Goal: Information Seeking & Learning: Learn about a topic

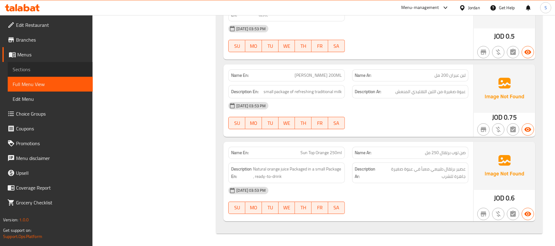
click at [41, 63] on link "Sections" at bounding box center [50, 69] width 85 height 15
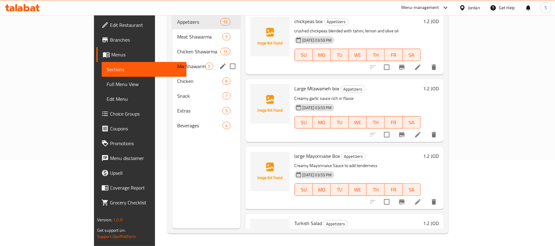
click at [172, 47] on div "Chicken Shawarma 11" at bounding box center [206, 51] width 68 height 15
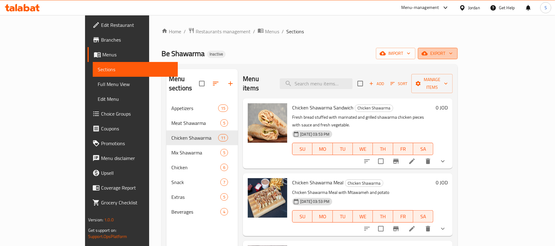
click at [453, 51] on span "export" at bounding box center [438, 54] width 30 height 8
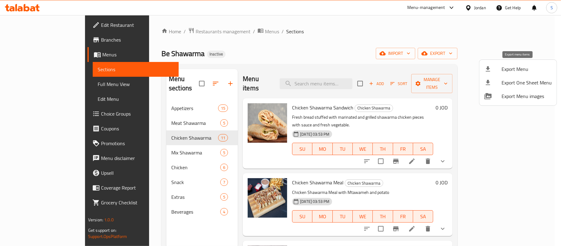
click at [505, 67] on span "Export Menu" at bounding box center [527, 68] width 50 height 7
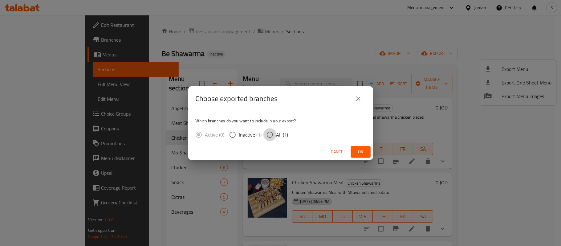
click at [274, 136] on input "All (1)" at bounding box center [270, 134] width 13 height 13
radio input "true"
click at [359, 152] on span "Ok" at bounding box center [361, 152] width 10 height 8
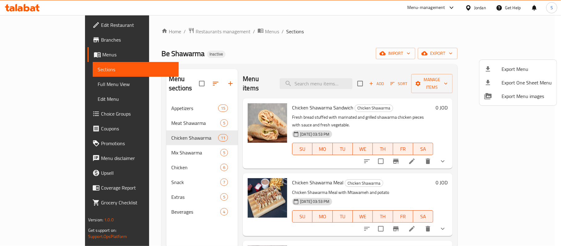
click at [129, 203] on div at bounding box center [280, 123] width 561 height 246
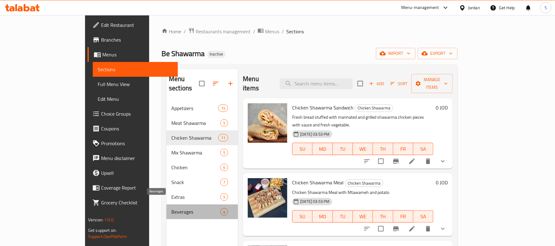
click at [171, 208] on span "Beverages" at bounding box center [195, 211] width 49 height 7
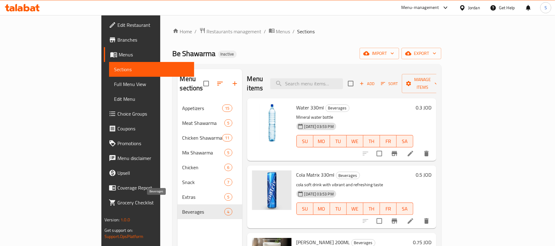
click at [182, 208] on span "Beverages" at bounding box center [203, 211] width 42 height 7
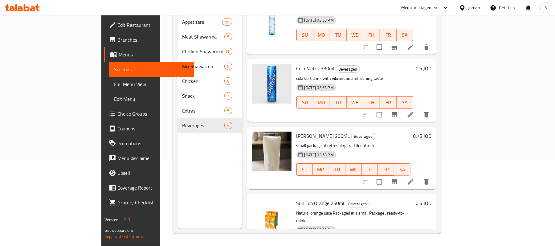
scroll to position [39, 0]
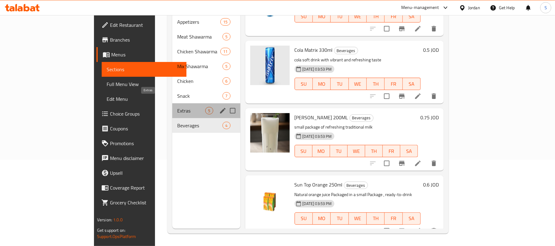
click at [177, 107] on span "Extras" at bounding box center [191, 110] width 28 height 7
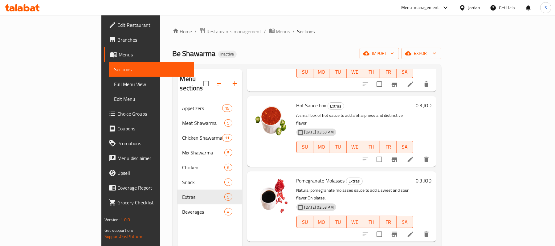
scroll to position [65, 0]
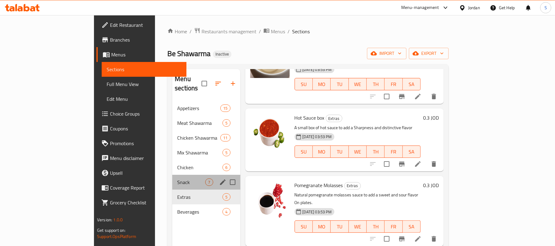
click at [172, 179] on div "Snack 7" at bounding box center [206, 182] width 68 height 15
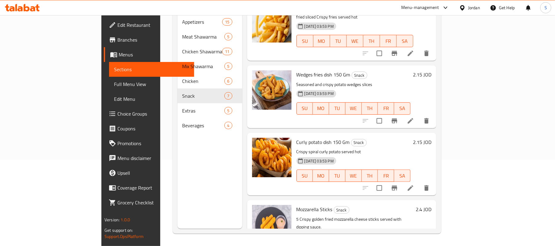
scroll to position [76, 0]
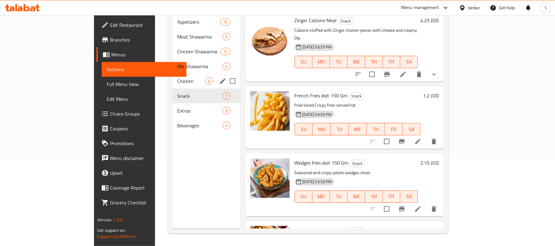
click at [177, 77] on span "Chicken" at bounding box center [191, 80] width 28 height 7
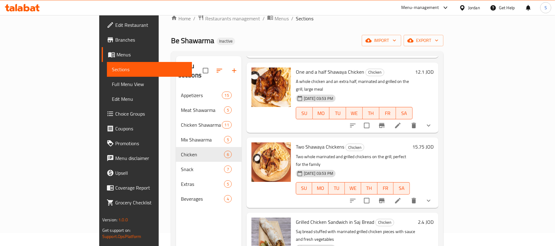
scroll to position [87, 0]
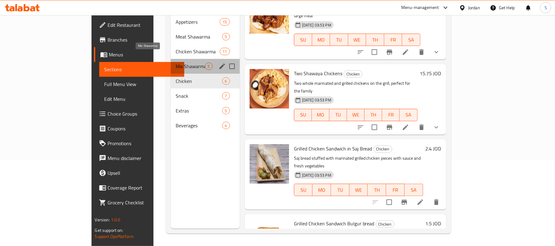
click at [176, 63] on span "Mix Shawarma" at bounding box center [190, 66] width 29 height 7
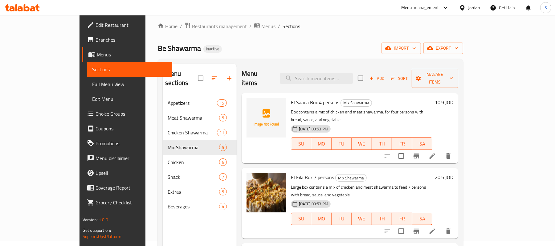
scroll to position [4, 0]
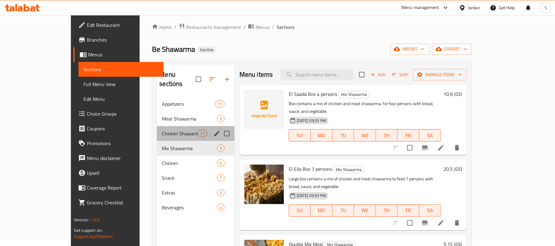
click at [157, 126] on div "Chicken Shawarma 11" at bounding box center [195, 133] width 77 height 15
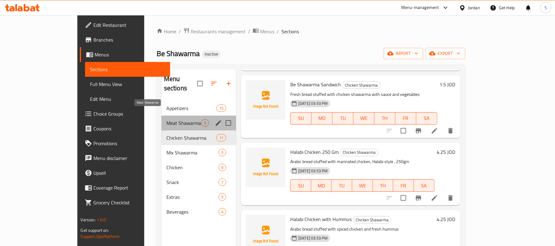
drag, startPoint x: 132, startPoint y: 115, endPoint x: 158, endPoint y: 124, distance: 27.6
click at [166, 119] on span "Meat Shawarma" at bounding box center [183, 122] width 35 height 7
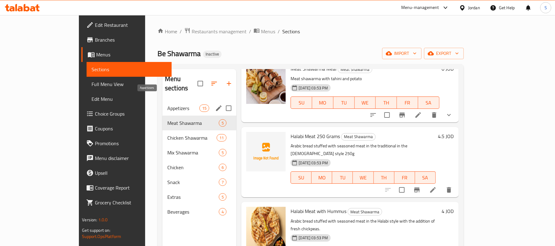
click at [167, 104] on span "Appetizers" at bounding box center [183, 107] width 32 height 7
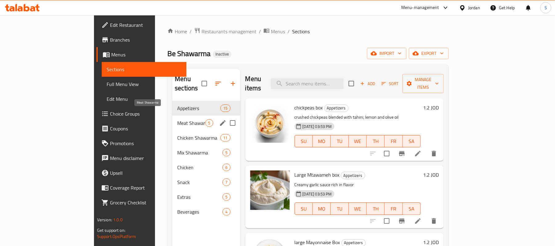
click at [177, 119] on span "Meat Shawarma" at bounding box center [191, 122] width 28 height 7
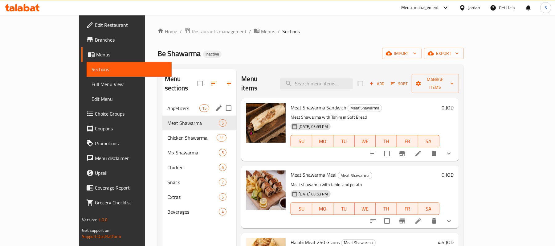
click at [162, 104] on div "Appetizers 15" at bounding box center [199, 108] width 74 height 15
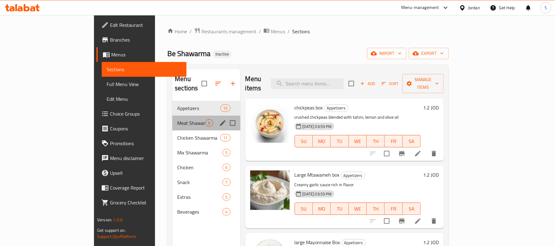
click at [172, 119] on div "Meat Shawarma 5" at bounding box center [206, 123] width 68 height 15
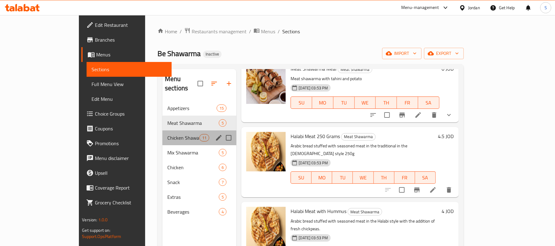
click at [162, 133] on div "Chicken Shawarma 11" at bounding box center [199, 137] width 74 height 15
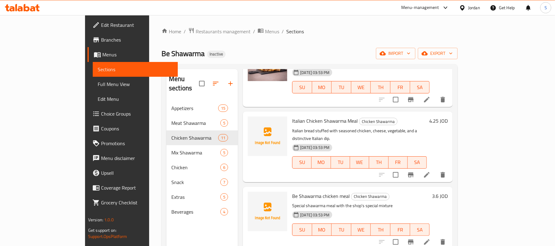
scroll to position [205, 0]
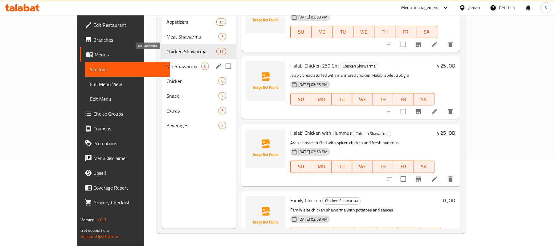
click at [166, 63] on span "Mix Shawarma" at bounding box center [183, 66] width 35 height 7
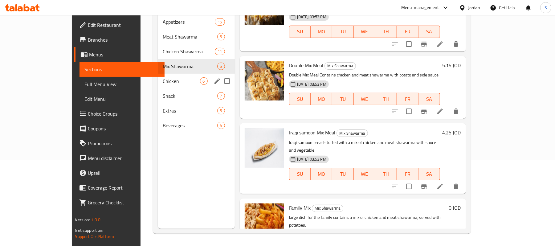
click at [158, 76] on div "Chicken 6" at bounding box center [196, 81] width 77 height 15
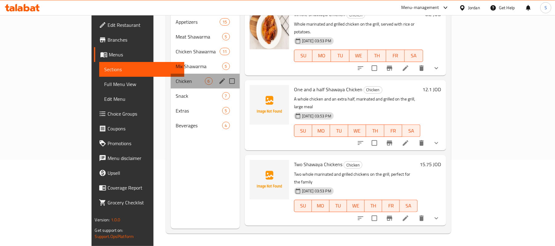
drag, startPoint x: 144, startPoint y: 77, endPoint x: 142, endPoint y: 82, distance: 5.3
click at [171, 77] on div "Chicken 6" at bounding box center [205, 81] width 69 height 15
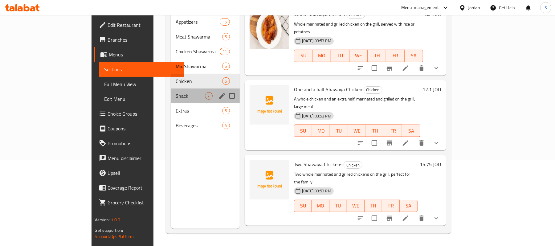
click at [171, 90] on div "Snack 7" at bounding box center [205, 95] width 69 height 15
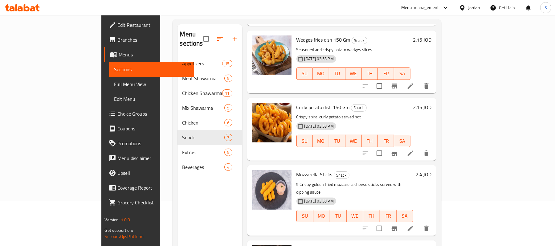
scroll to position [87, 0]
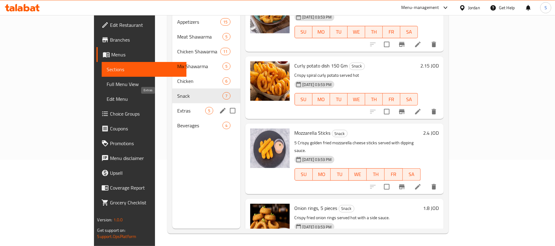
click at [177, 107] on span "Extras" at bounding box center [191, 110] width 28 height 7
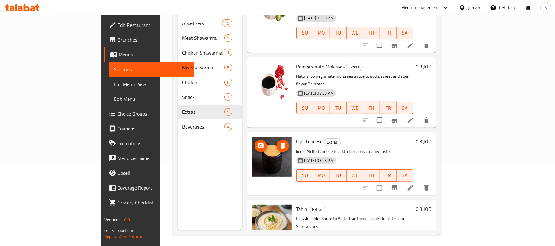
scroll to position [87, 0]
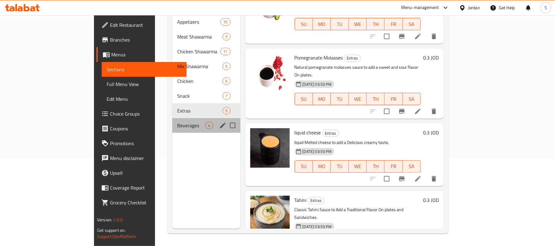
click at [172, 121] on div "Beverages 4" at bounding box center [206, 125] width 68 height 15
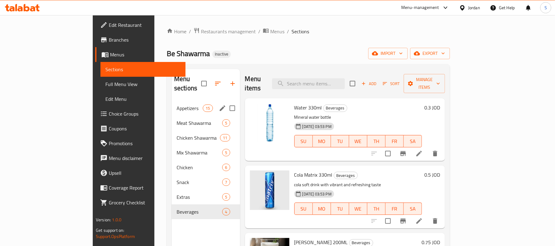
click at [177, 104] on span "Appetizers" at bounding box center [190, 107] width 26 height 7
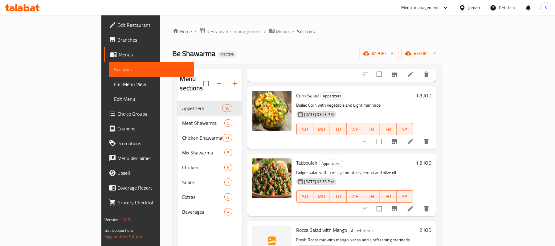
scroll to position [779, 0]
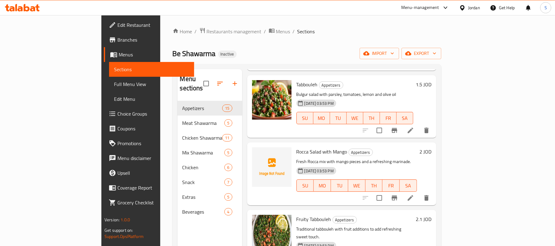
click at [309, 147] on span "Rocca Salad with Mango" at bounding box center [321, 151] width 51 height 9
copy h6 "Rocca Salad with Mango"
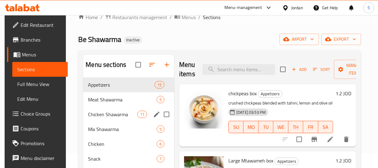
scroll to position [28, 0]
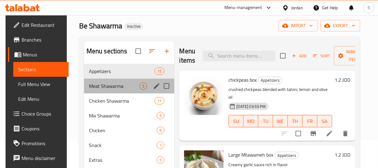
click at [117, 92] on div "Meat Shawarma 5" at bounding box center [129, 86] width 91 height 15
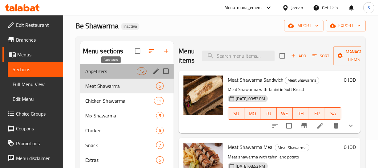
click at [109, 67] on span "Appetizers" at bounding box center [110, 70] width 51 height 7
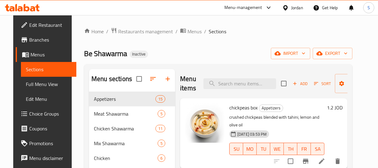
scroll to position [28, 0]
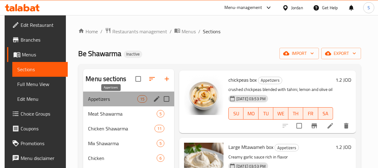
drag, startPoint x: 96, startPoint y: 98, endPoint x: 226, endPoint y: 99, distance: 130.1
click at [96, 98] on span "Appetizers" at bounding box center [112, 98] width 49 height 7
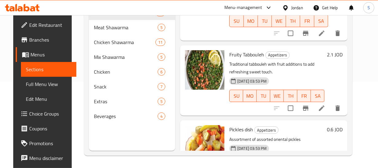
scroll to position [909, 0]
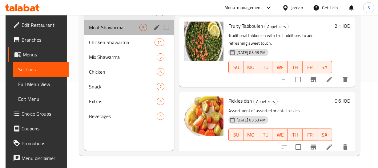
click at [123, 22] on div "Meat Shawarma 5" at bounding box center [129, 27] width 91 height 15
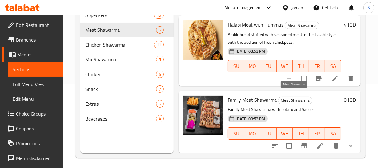
scroll to position [86, 0]
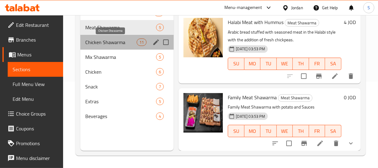
click at [96, 39] on span "Chicken Shawarma" at bounding box center [110, 42] width 51 height 7
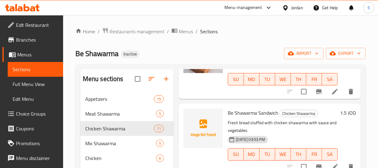
scroll to position [504, 0]
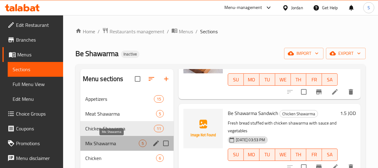
click at [99, 145] on span "Mix Shawarma" at bounding box center [112, 143] width 54 height 7
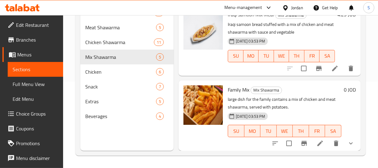
scroll to position [86, 0]
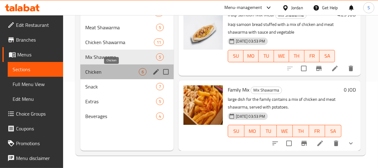
click at [106, 73] on span "Chicken" at bounding box center [112, 71] width 54 height 7
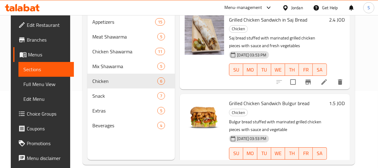
scroll to position [86, 0]
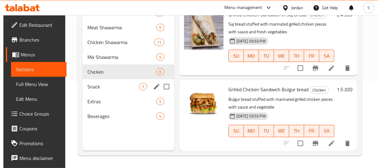
click at [122, 90] on span "Snack" at bounding box center [114, 86] width 52 height 7
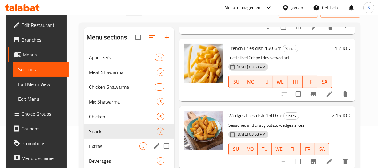
scroll to position [86, 0]
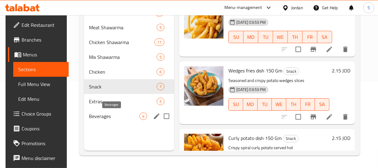
click at [106, 113] on span "Beverages" at bounding box center [114, 115] width 51 height 7
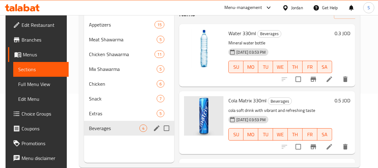
scroll to position [86, 0]
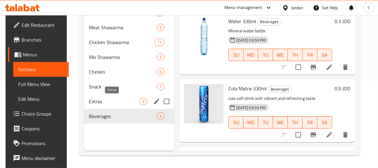
click at [109, 102] on span "Extras" at bounding box center [114, 101] width 51 height 7
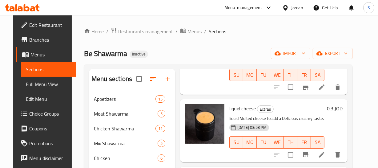
scroll to position [86, 0]
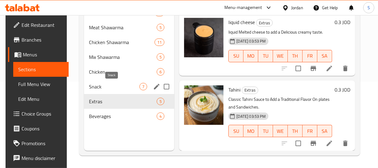
click at [106, 88] on span "Snack" at bounding box center [114, 86] width 51 height 7
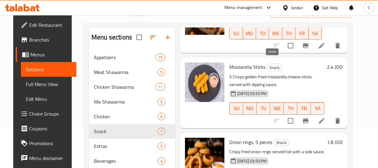
scroll to position [86, 0]
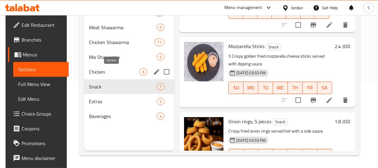
click at [108, 72] on span "Chicken" at bounding box center [114, 71] width 51 height 7
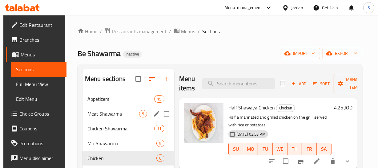
scroll to position [56, 0]
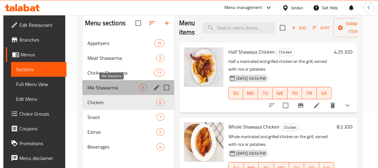
click at [111, 86] on span "Mix Shawarma" at bounding box center [114, 87] width 52 height 7
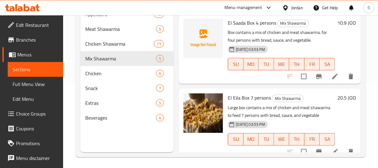
scroll to position [86, 0]
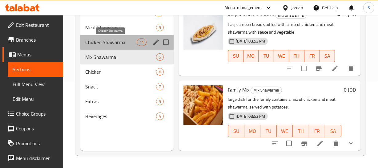
click at [117, 41] on span "Chicken Shawarma" at bounding box center [110, 42] width 51 height 7
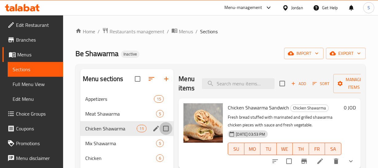
click at [163, 126] on input "Menu sections" at bounding box center [166, 128] width 13 height 13
checkbox input "true"
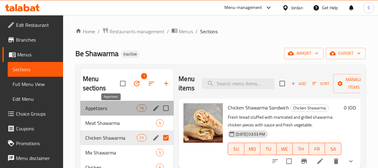
click at [115, 108] on span "Appetizers" at bounding box center [110, 107] width 51 height 7
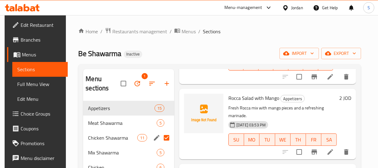
click at [251, 98] on span "Rocca Salad with Mango" at bounding box center [254, 97] width 51 height 9
drag, startPoint x: 251, startPoint y: 98, endPoint x: 258, endPoint y: 106, distance: 11.1
click at [250, 98] on span "Rocca Salad with Mango" at bounding box center [254, 97] width 51 height 9
copy h6 "Rocca Salad with Mango"
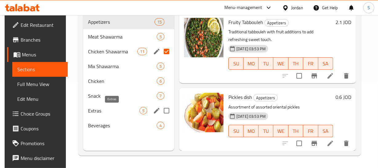
scroll to position [31, 0]
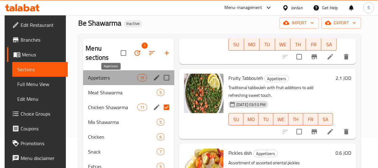
click at [126, 79] on span "Appetizers" at bounding box center [112, 77] width 49 height 7
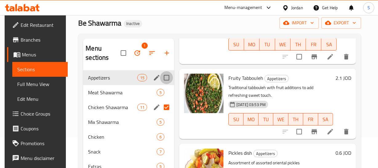
click at [172, 78] on input "Menu sections" at bounding box center [166, 77] width 13 height 13
checkbox input "true"
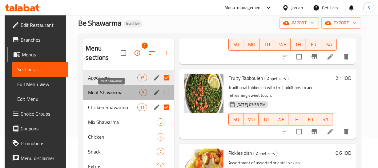
click at [102, 90] on span "Meat Shawarma" at bounding box center [113, 92] width 51 height 7
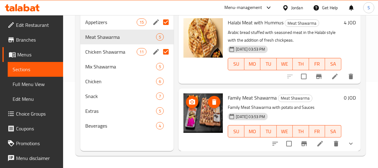
scroll to position [86, 0]
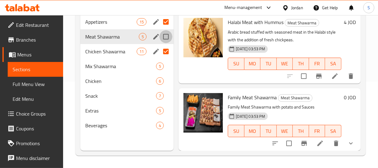
click at [170, 35] on input "Menu sections" at bounding box center [166, 36] width 13 height 13
checkbox input "true"
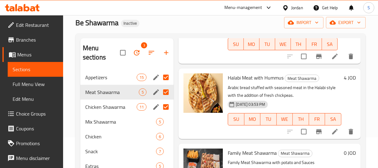
scroll to position [31, 0]
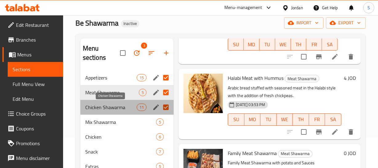
click at [104, 104] on span "Chicken Shawarma" at bounding box center [110, 107] width 51 height 7
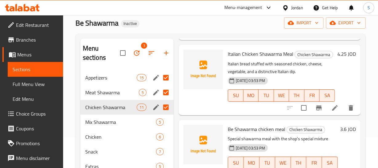
scroll to position [241, 0]
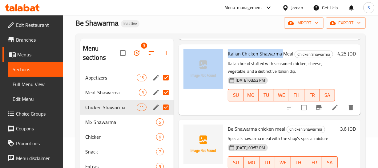
drag, startPoint x: 282, startPoint y: 53, endPoint x: 225, endPoint y: 56, distance: 57.4
click at [225, 56] on div "Italian Chicken Shawarma Meal Chicken Shawarma Italian bread stuffed with seaso…" at bounding box center [270, 79] width 178 height 65
copy div "Italian Chicken Shawarma"
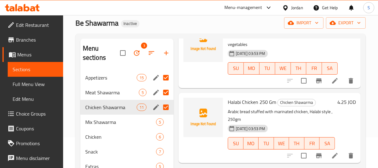
scroll to position [560, 0]
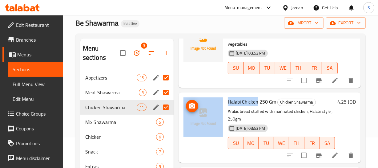
drag, startPoint x: 258, startPoint y: 100, endPoint x: 222, endPoint y: 101, distance: 36.4
click at [222, 101] on div "Halabi Chicken 250 Gm Chicken Shawarma Arabic bread stuffed with marinated chic…" at bounding box center [270, 127] width 178 height 65
copy div "Halabi Chicken"
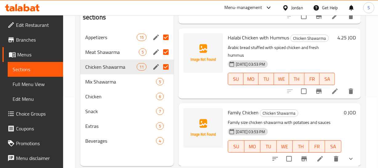
scroll to position [86, 0]
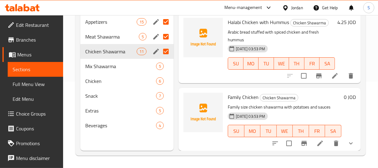
click at [240, 92] on span "Family Chicken" at bounding box center [243, 96] width 31 height 9
copy h6 "Family Chicken"
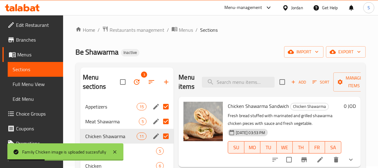
scroll to position [0, 0]
